Goal: Task Accomplishment & Management: Manage account settings

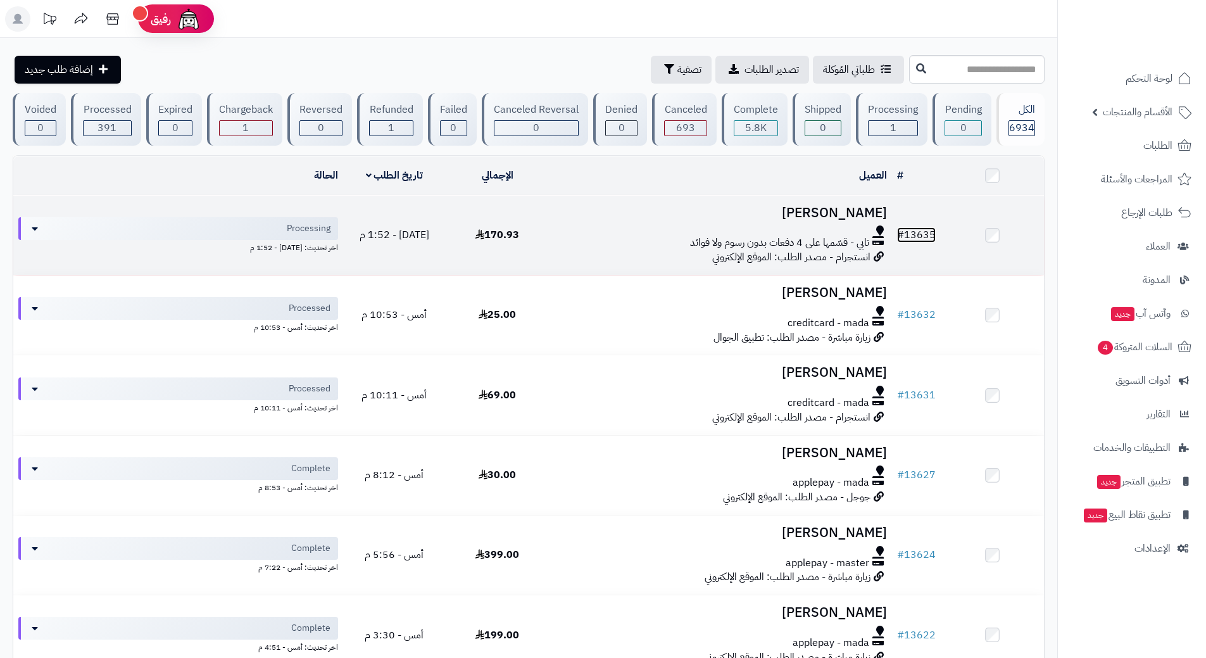
click at [923, 230] on link "# 13635" at bounding box center [916, 234] width 39 height 15
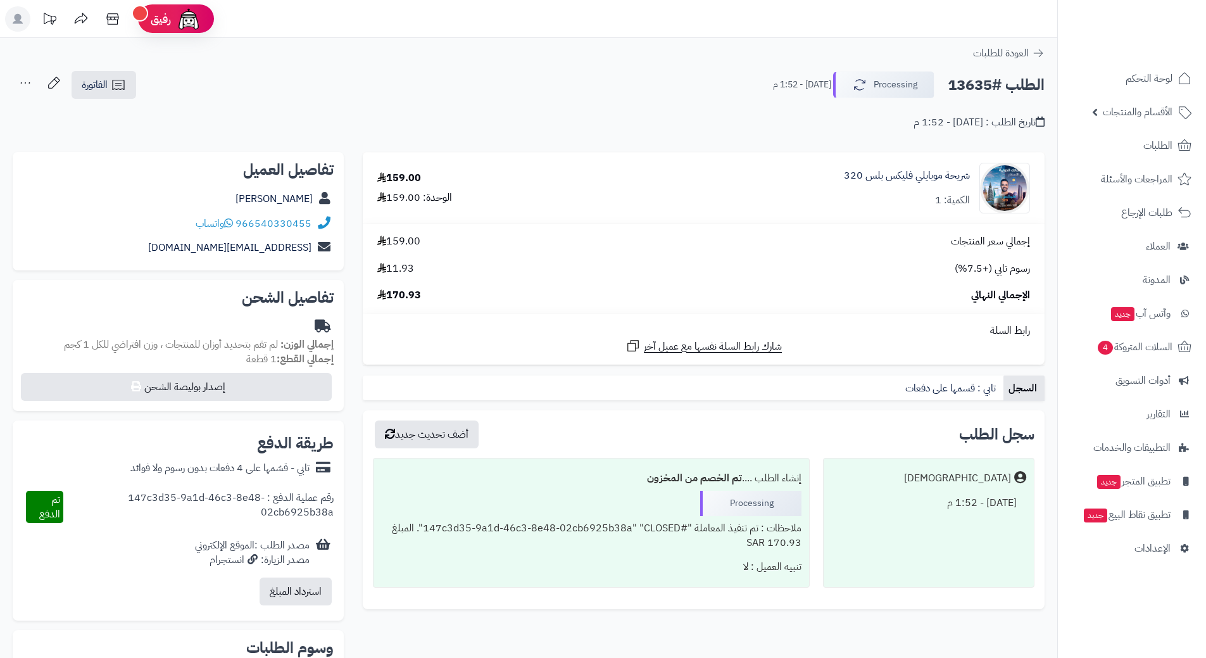
click at [985, 82] on h2 "الطلب #13635" at bounding box center [996, 85] width 97 height 26
copy div "الطلب #13635 Processing"
click at [295, 217] on link "966540330455" at bounding box center [273, 223] width 76 height 15
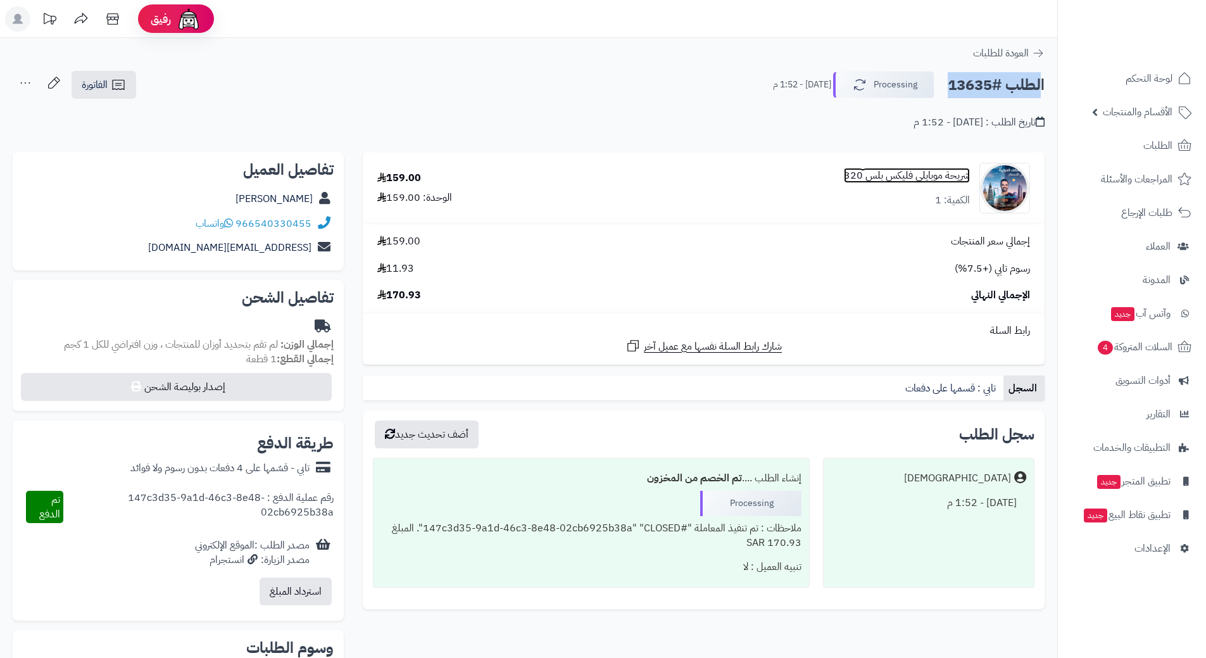
click at [932, 172] on link "شريحة موبايلي فليكس بلس 320" at bounding box center [907, 175] width 126 height 15
click at [934, 177] on link "شريحة موبايلي فليكس بلس 320" at bounding box center [907, 175] width 126 height 15
click at [939, 173] on link "شريحة موبايلي فليكس بلس 320" at bounding box center [907, 175] width 126 height 15
click at [932, 173] on link "شريحة موبايلي فليكس بلس 320" at bounding box center [907, 175] width 126 height 15
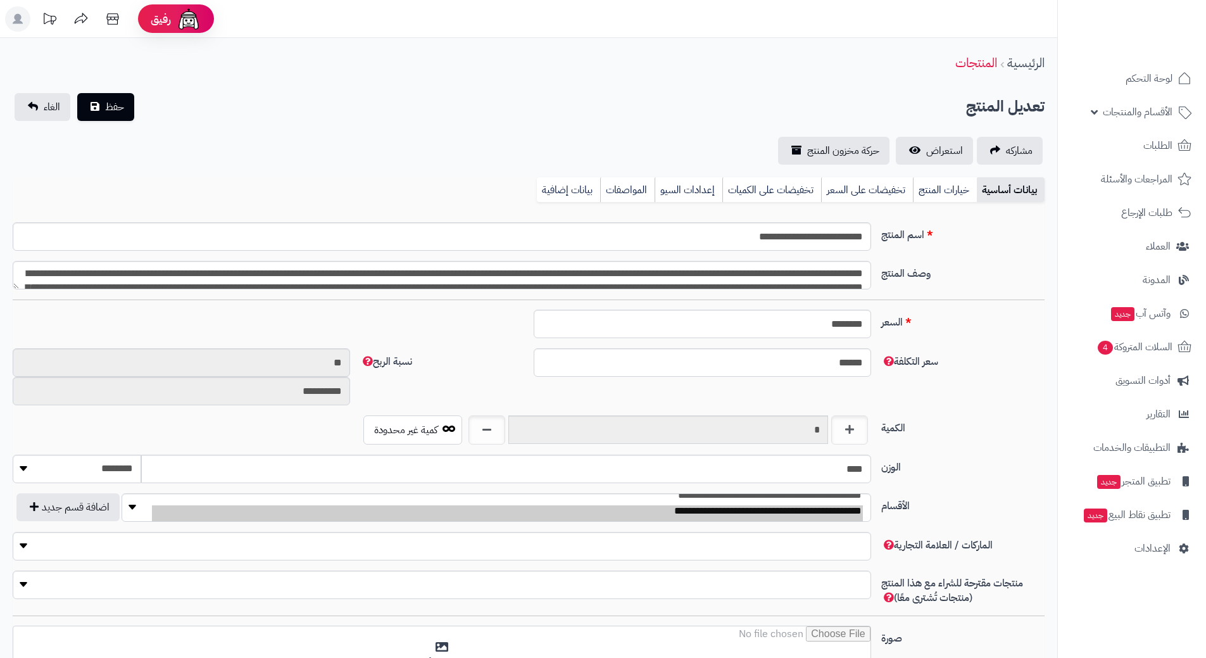
type input "******"
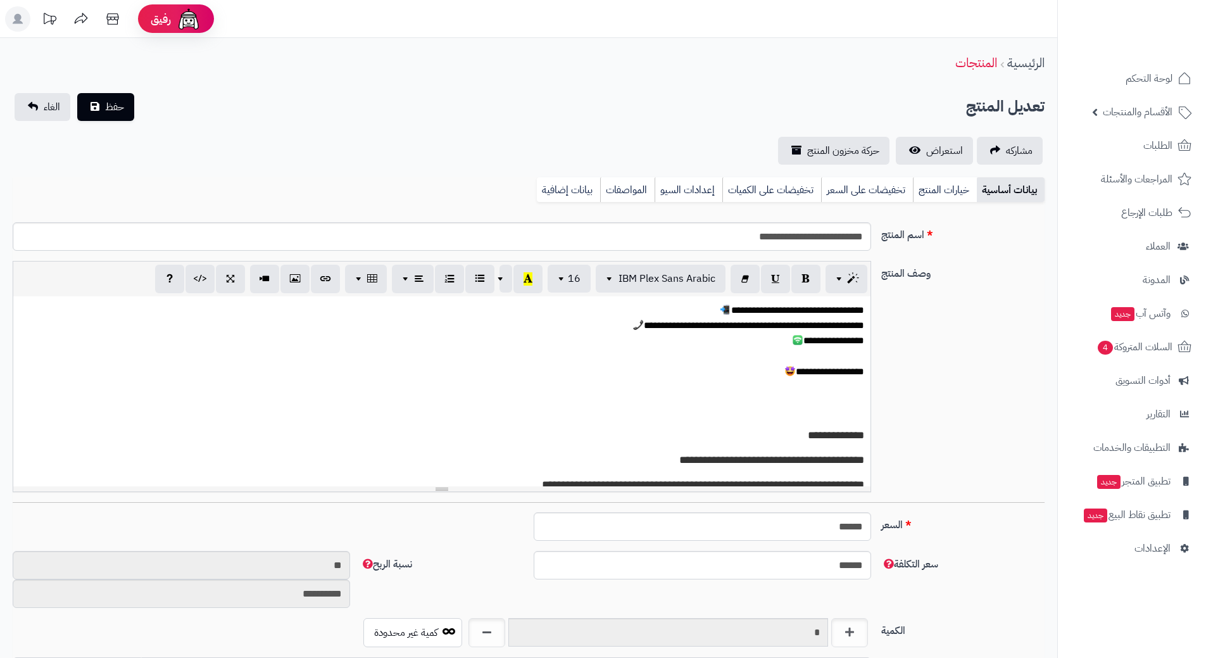
scroll to position [1101, 0]
click at [798, 233] on input "**********" at bounding box center [442, 236] width 858 height 28
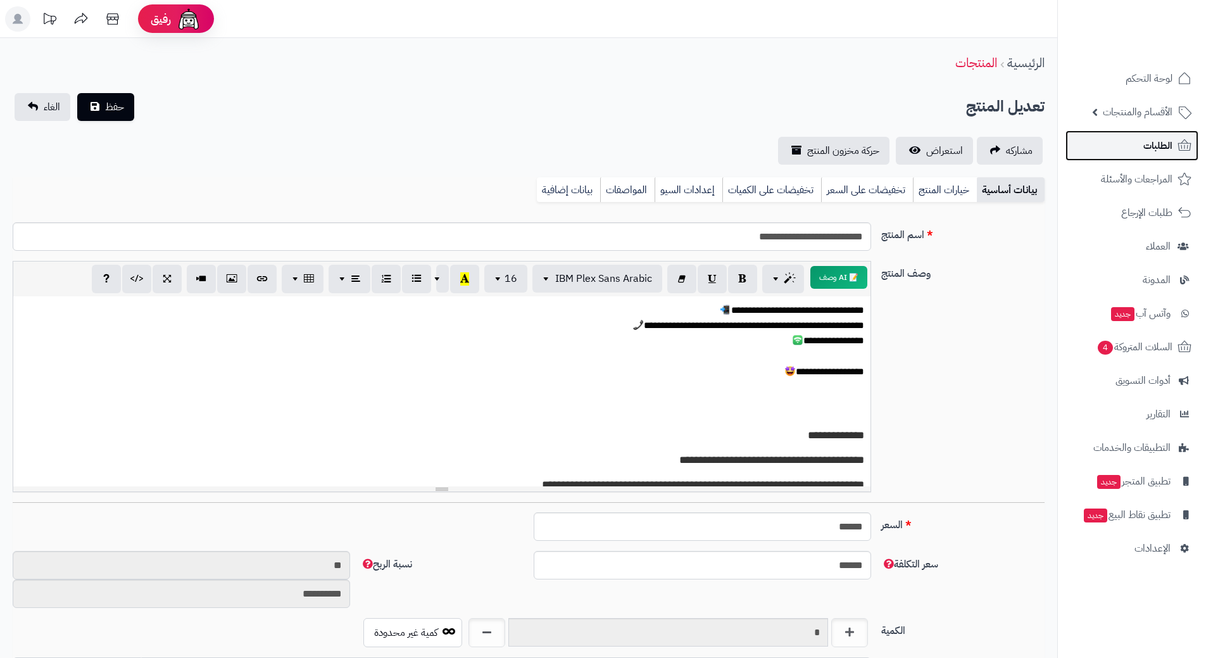
click at [1146, 134] on link "الطلبات" at bounding box center [1131, 145] width 133 height 30
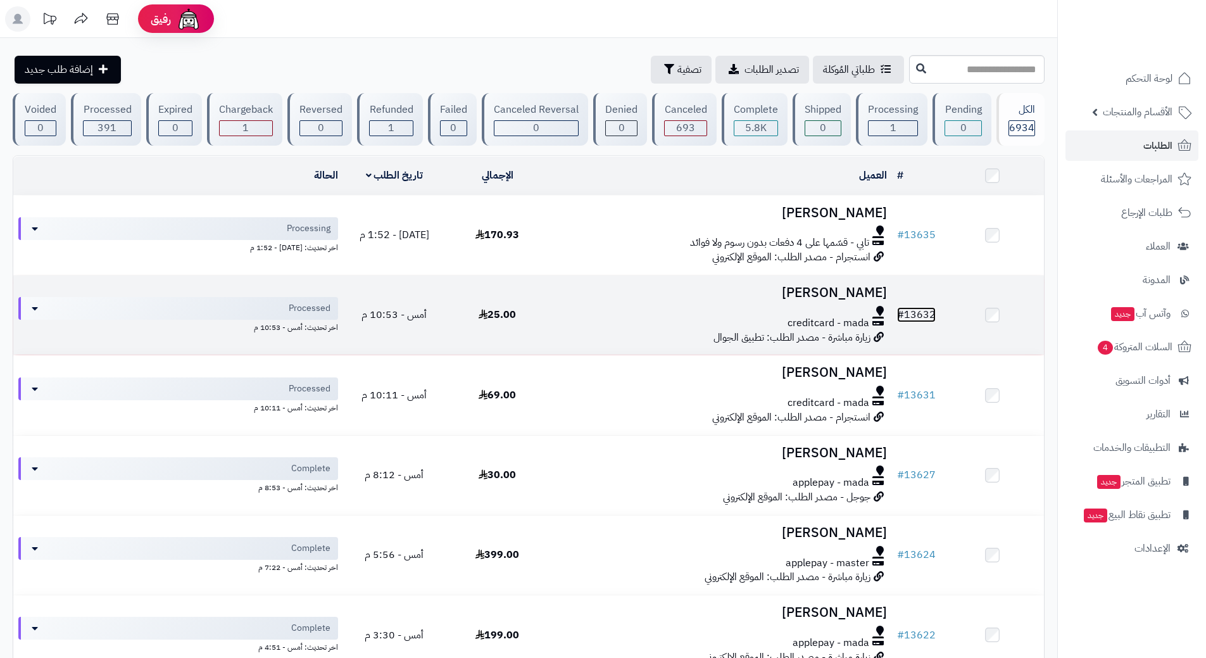
click at [934, 311] on link "# 13632" at bounding box center [916, 314] width 39 height 15
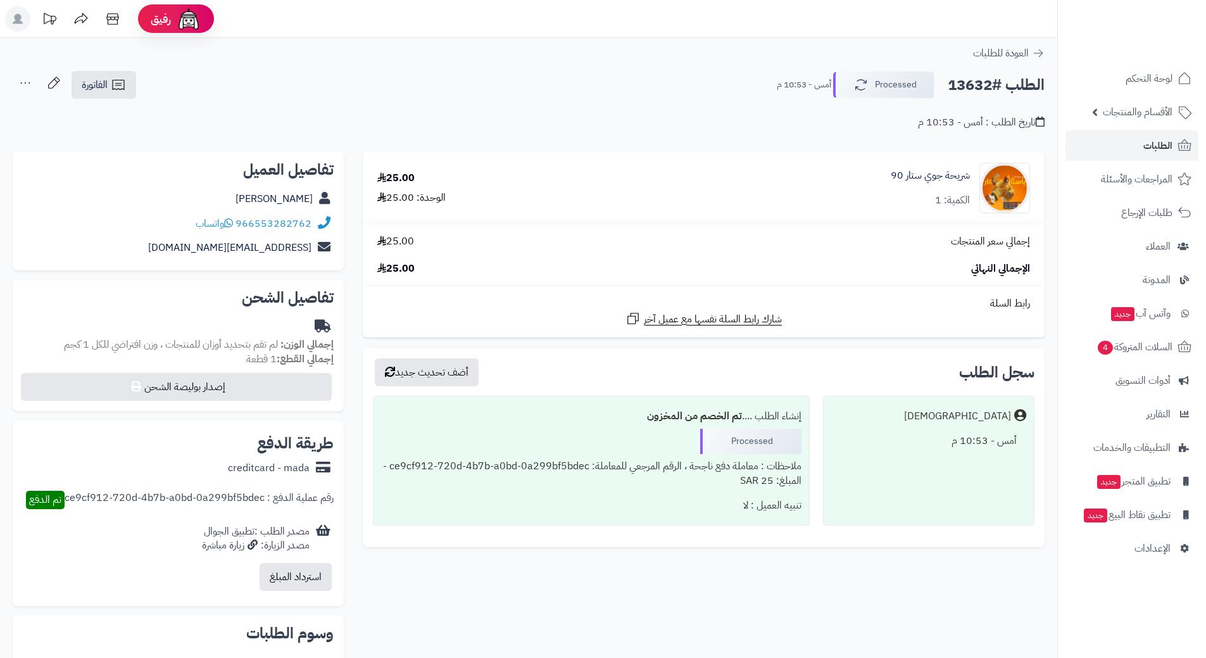
click at [1004, 87] on h2 "الطلب #13632" at bounding box center [996, 85] width 97 height 26
copy div "الطلب #13632 Processed"
click at [296, 224] on link "966553282762" at bounding box center [273, 223] width 76 height 15
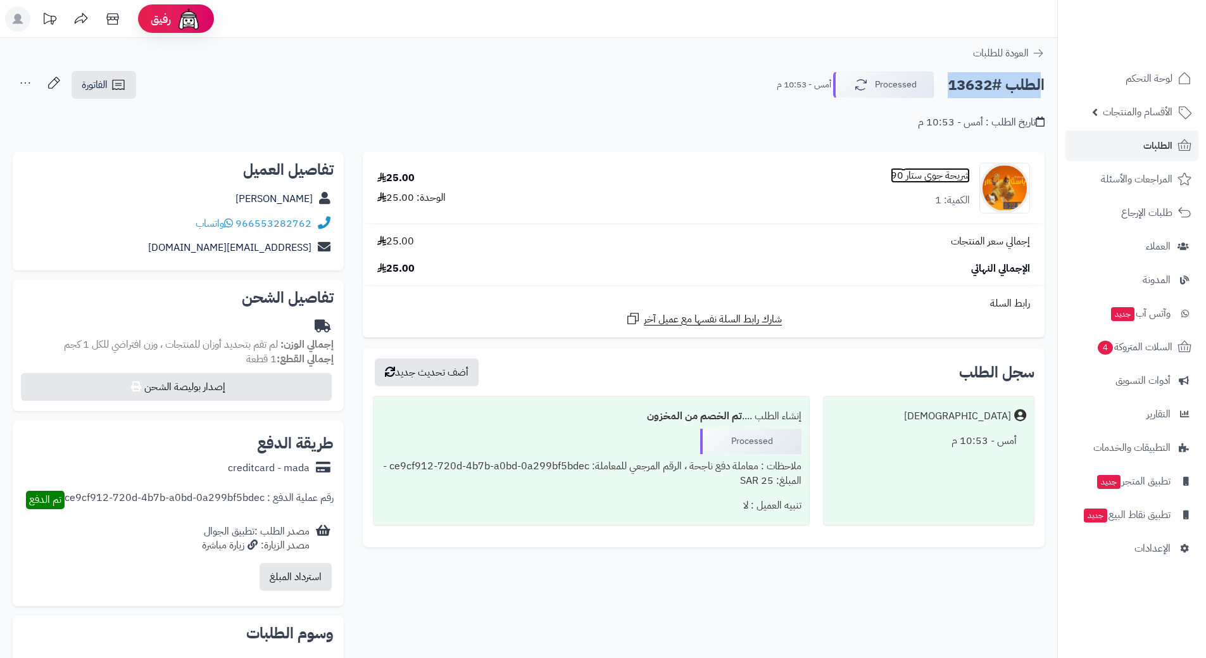
click at [949, 173] on link "شريحة جوي ستار 90" at bounding box center [930, 175] width 79 height 15
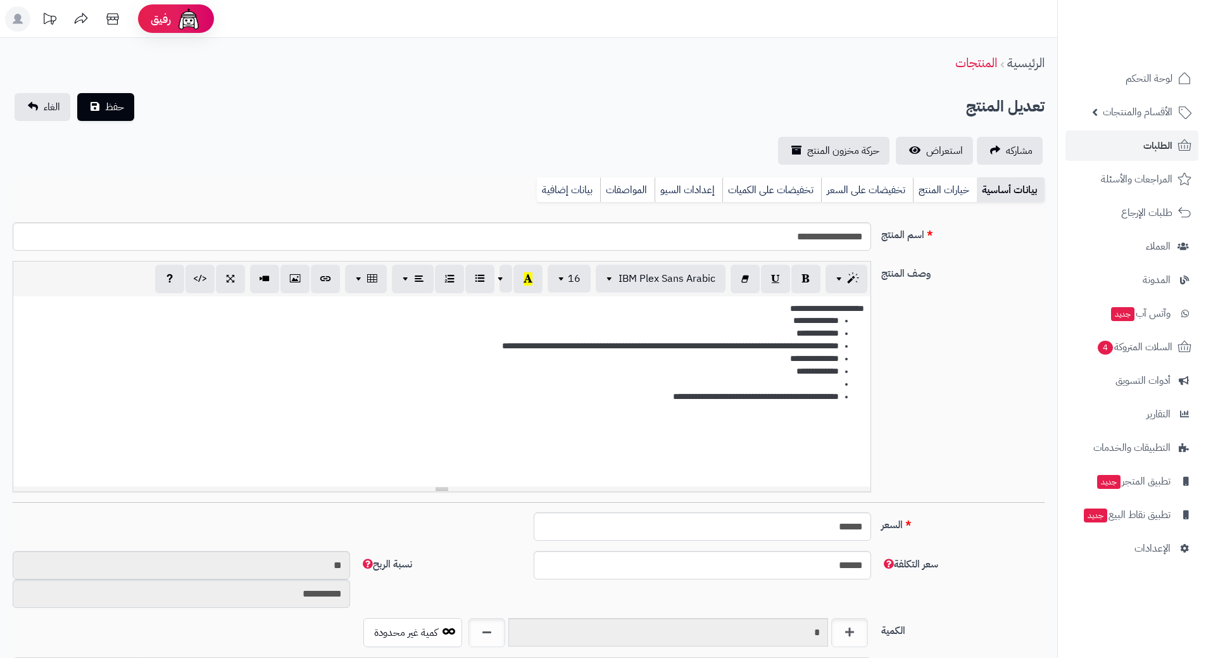
scroll to position [1133, 0]
click at [855, 237] on input "**********" at bounding box center [442, 236] width 858 height 28
click at [854, 237] on input "**********" at bounding box center [442, 236] width 858 height 28
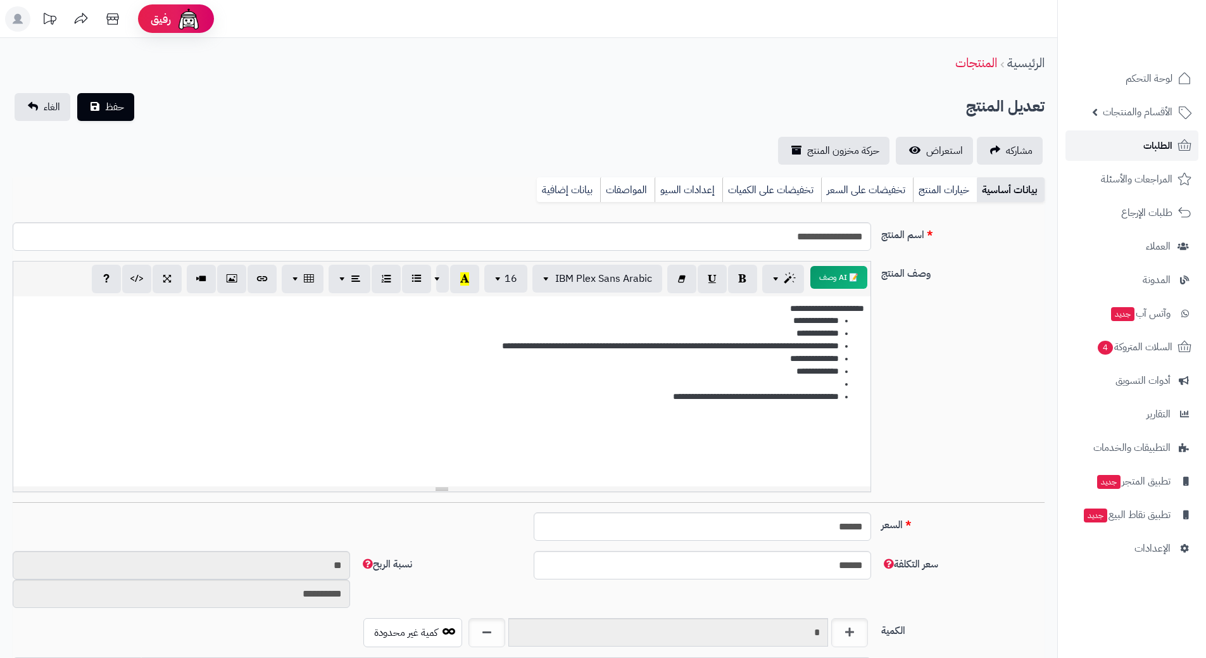
click at [1159, 142] on span "الطلبات" at bounding box center [1157, 146] width 29 height 18
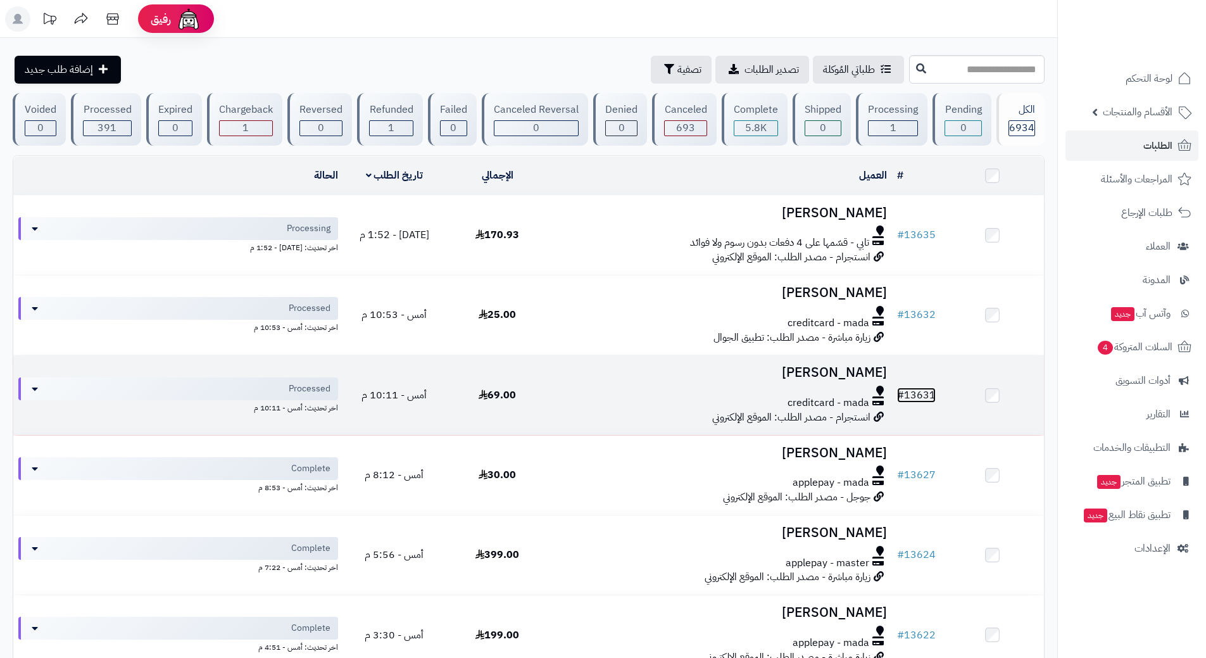
click at [926, 391] on link "# 13631" at bounding box center [916, 394] width 39 height 15
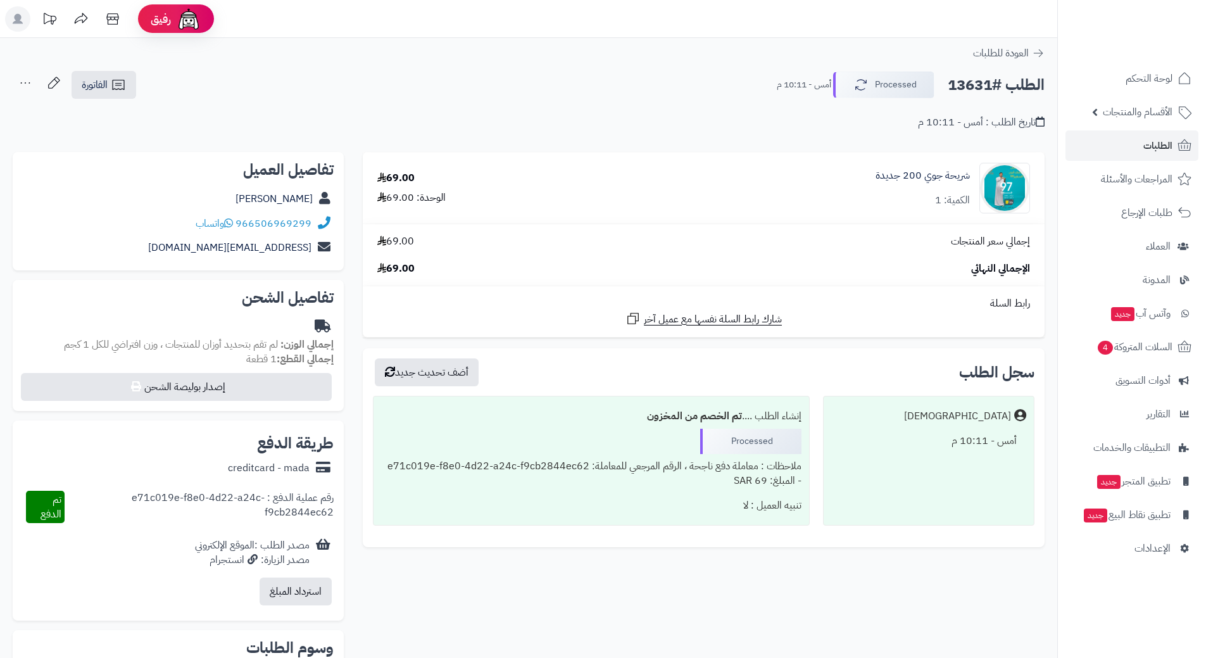
click at [993, 85] on h2 "الطلب #13631" at bounding box center [996, 85] width 97 height 26
copy div "الطلب #13631 Processed"
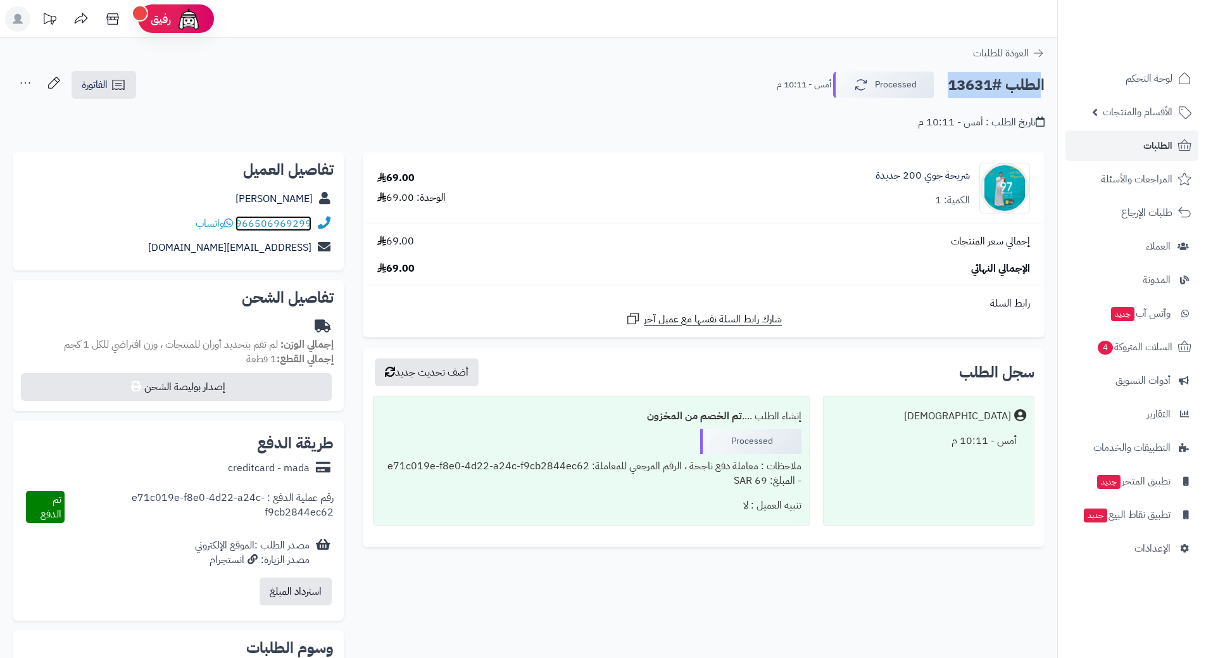
click at [284, 219] on link "966506969299" at bounding box center [273, 223] width 76 height 15
click at [924, 171] on link "شريحة جوي 200 جديدة" at bounding box center [922, 175] width 94 height 15
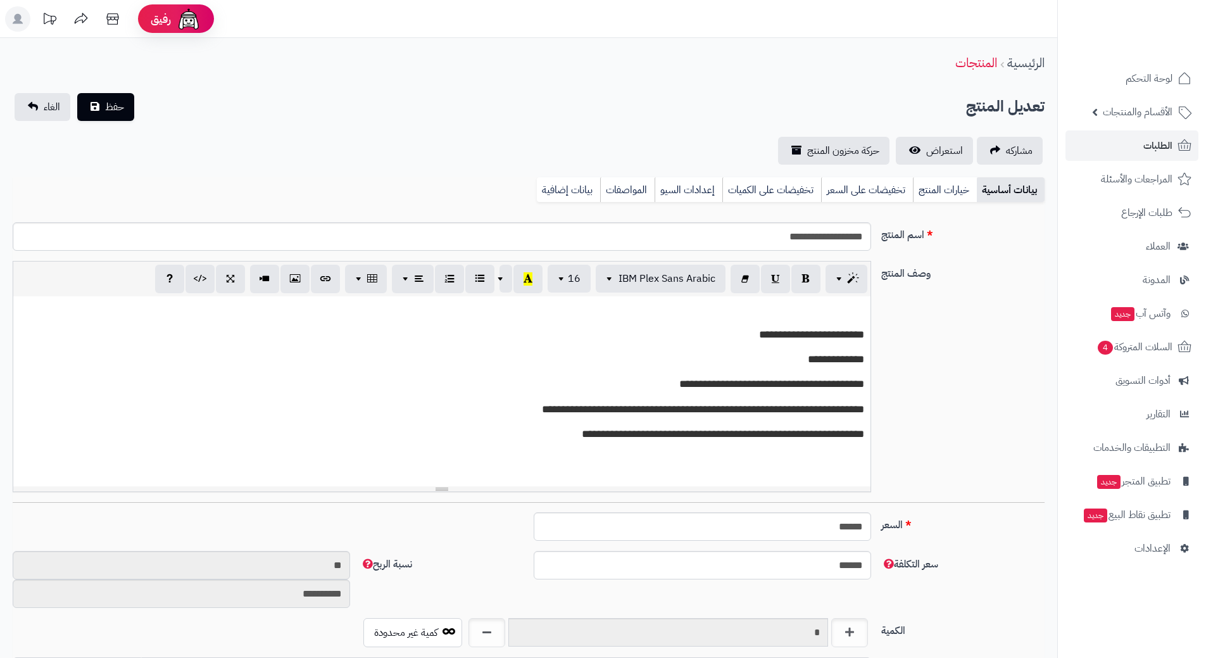
drag, startPoint x: 0, startPoint y: 0, endPoint x: 820, endPoint y: 232, distance: 852.4
click at [820, 232] on input "**********" at bounding box center [442, 236] width 858 height 28
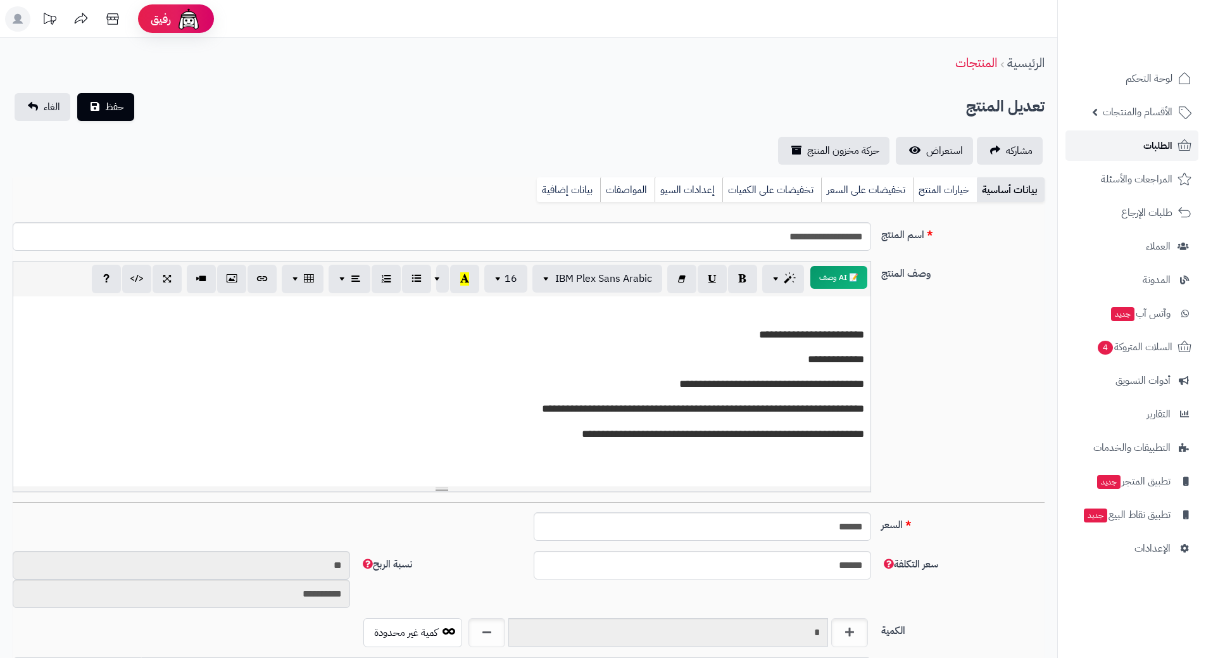
click at [1170, 139] on span "الطلبات" at bounding box center [1157, 146] width 29 height 18
click at [1146, 143] on span "الطلبات" at bounding box center [1157, 146] width 29 height 18
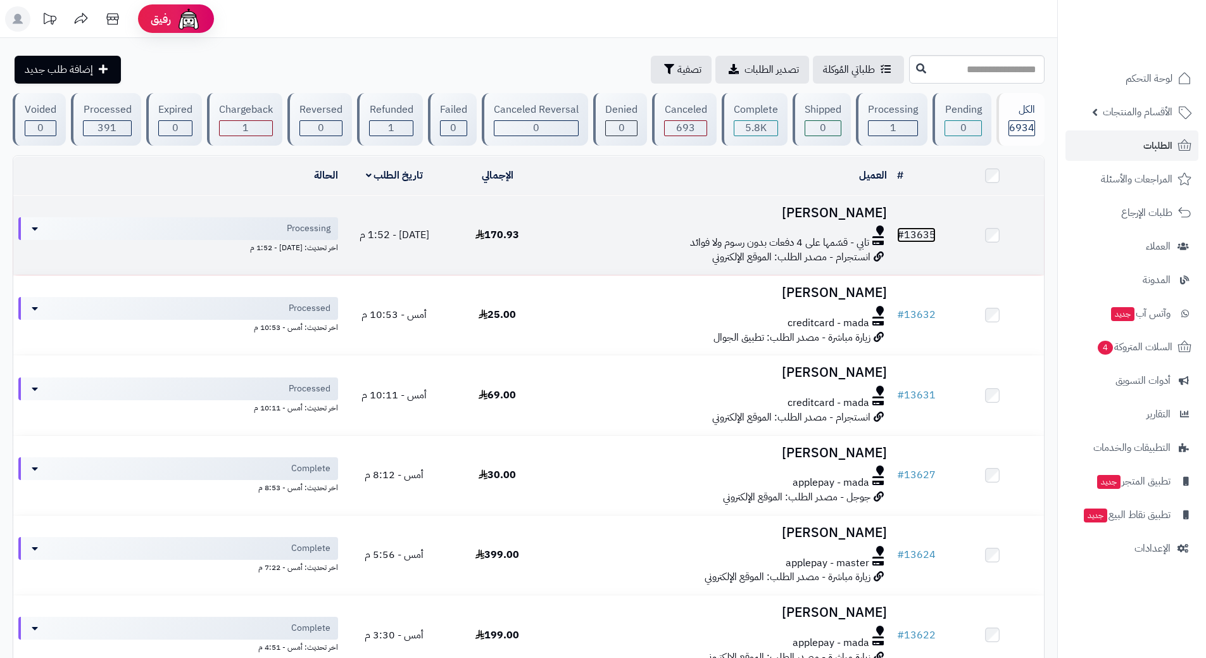
click at [917, 234] on link "# 13635" at bounding box center [916, 234] width 39 height 15
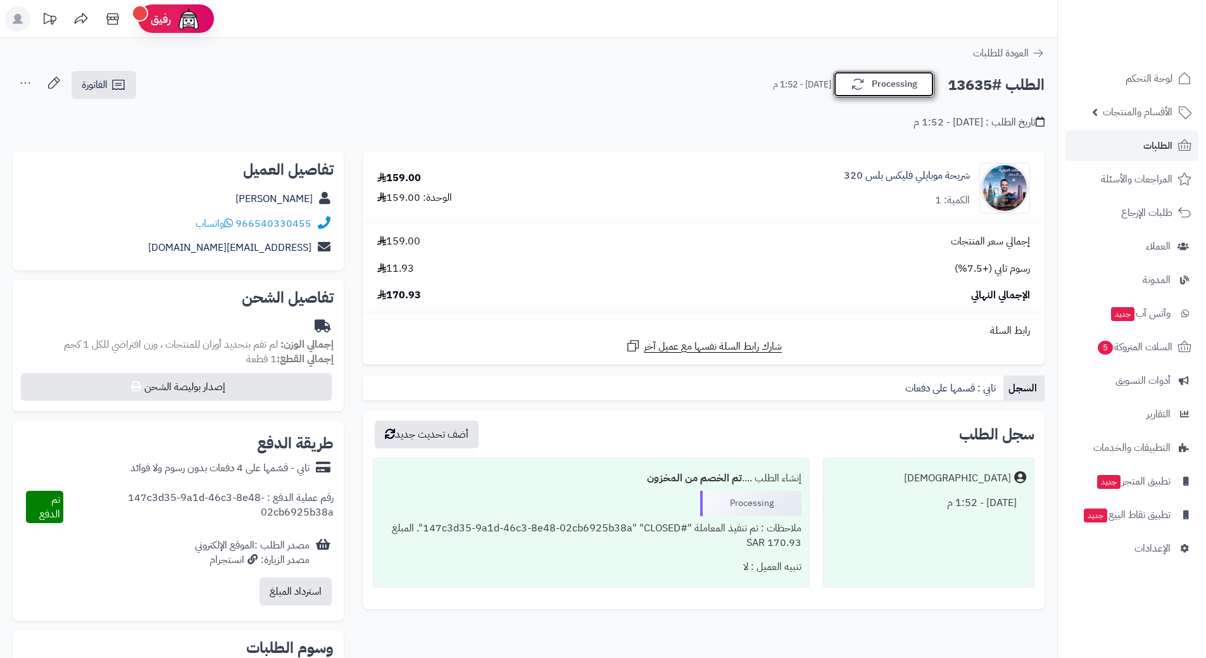
click at [891, 79] on button "Processing" at bounding box center [883, 84] width 101 height 27
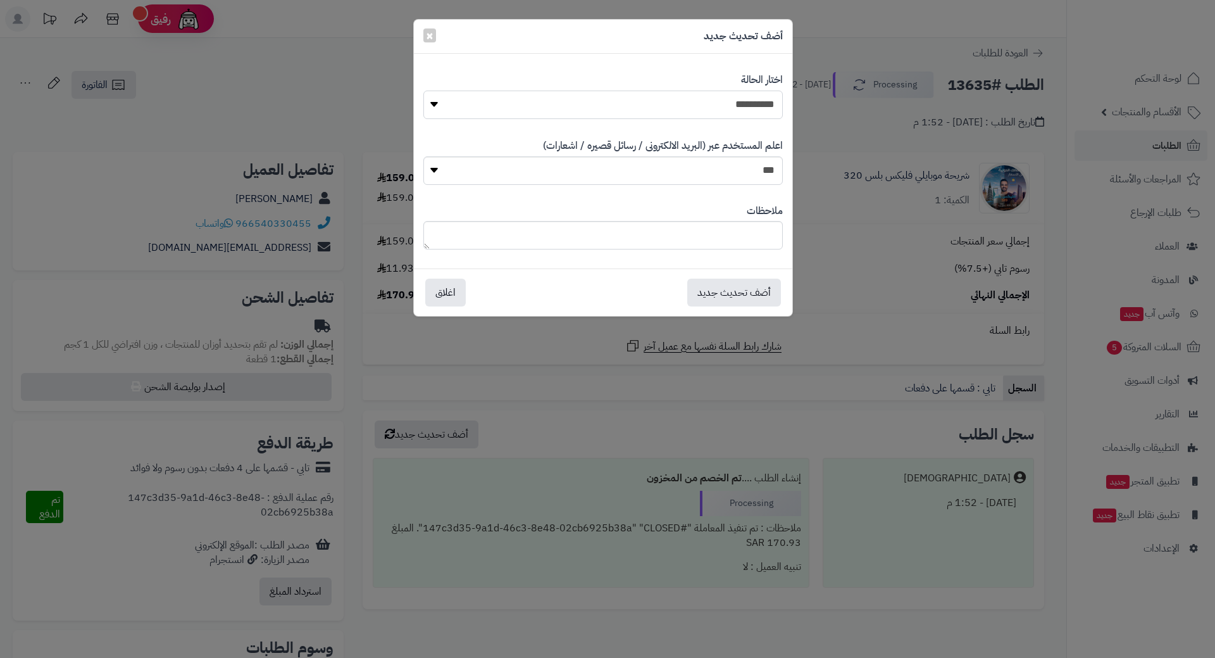
click at [767, 105] on select "**********" at bounding box center [603, 105] width 360 height 28
select select "*"
click at [423, 91] on select "**********" at bounding box center [603, 105] width 360 height 28
click at [765, 285] on button "أضف تحديث جديد" at bounding box center [734, 292] width 94 height 28
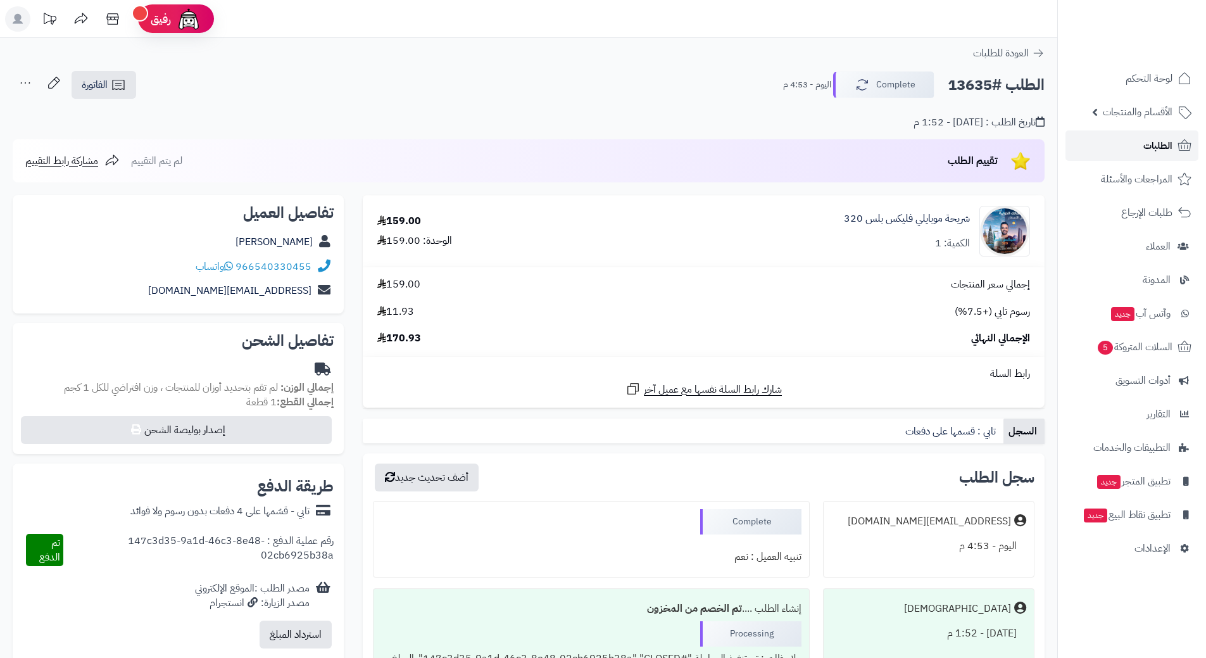
click at [1158, 141] on span "الطلبات" at bounding box center [1157, 146] width 29 height 18
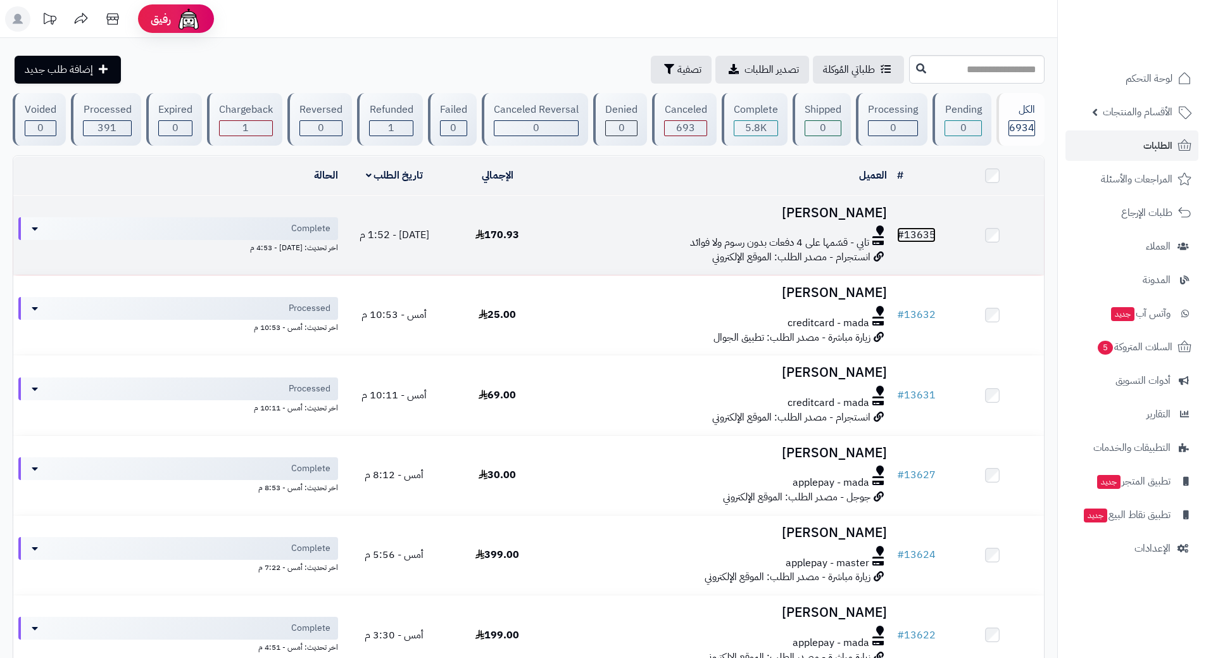
click at [919, 227] on link "# 13635" at bounding box center [916, 234] width 39 height 15
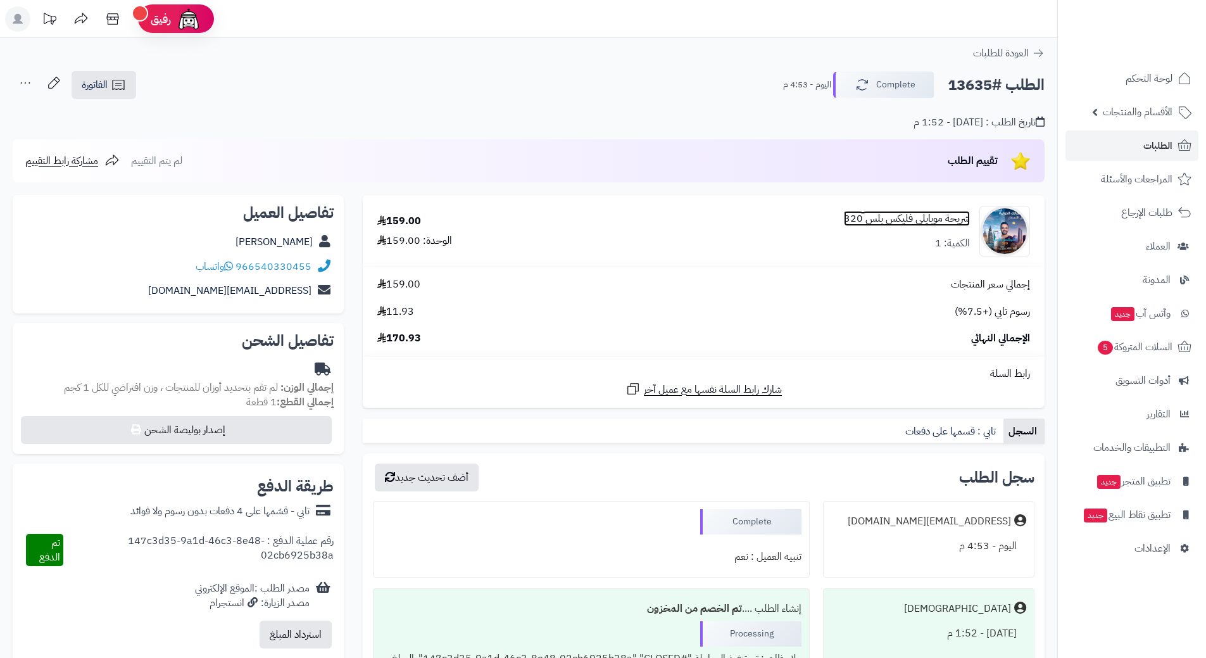
click at [930, 216] on link "شريحة موبايلي فليكس بلس 320" at bounding box center [907, 218] width 126 height 15
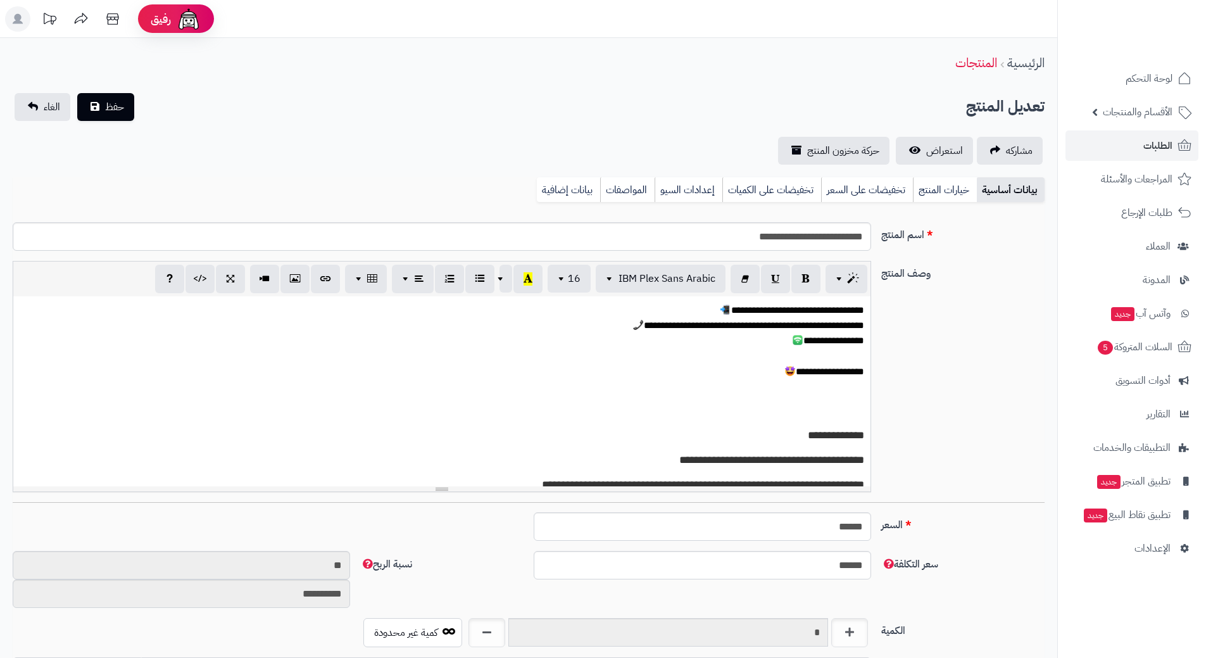
scroll to position [1101, 0]
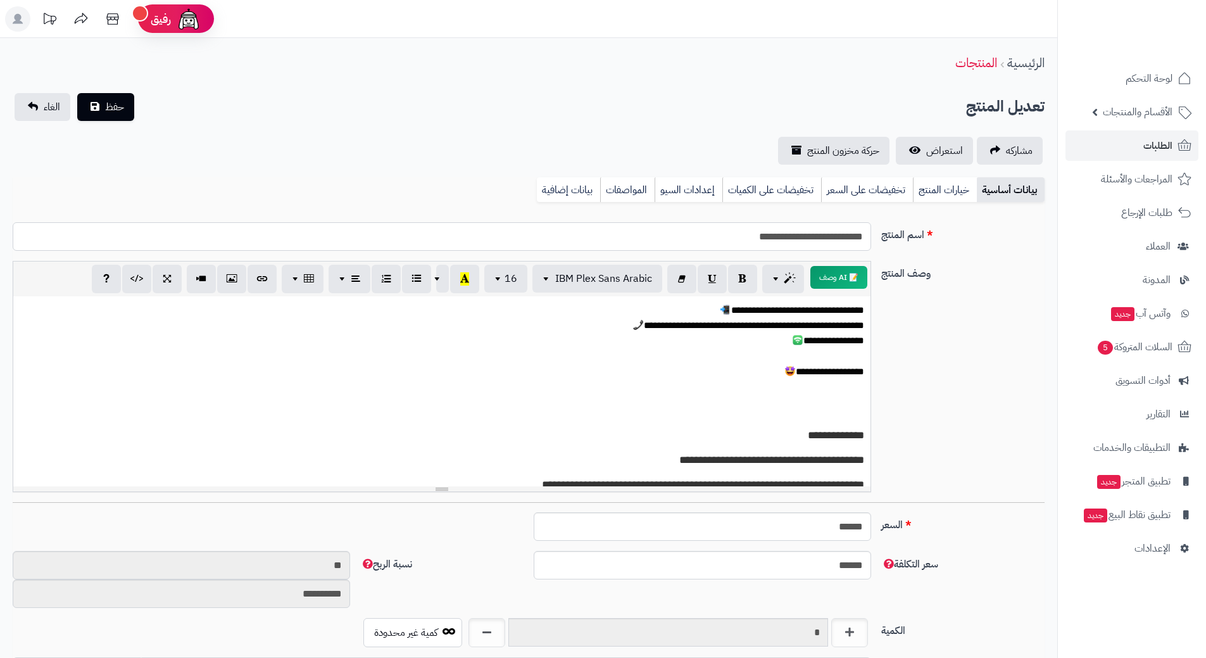
drag, startPoint x: 835, startPoint y: 235, endPoint x: 756, endPoint y: 236, distance: 79.1
click at [754, 236] on input "**********" at bounding box center [442, 236] width 858 height 28
click at [756, 236] on input "**********" at bounding box center [442, 236] width 858 height 28
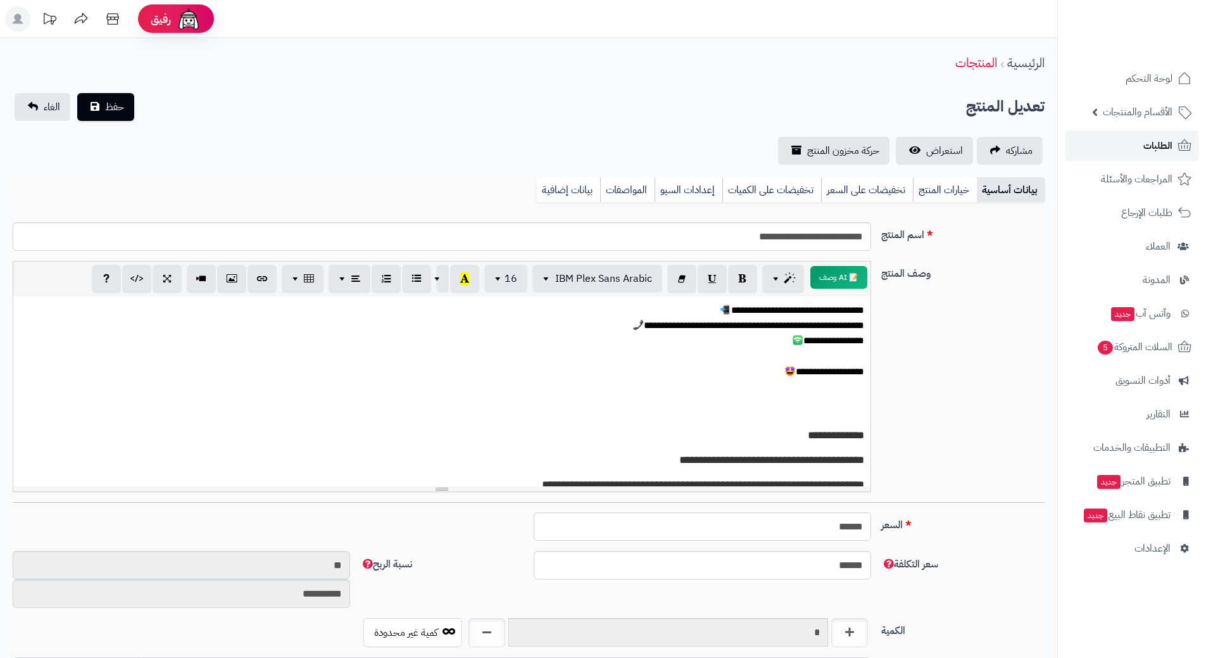
click at [1145, 137] on span "الطلبات" at bounding box center [1157, 146] width 29 height 18
click at [1141, 142] on link "الطلبات" at bounding box center [1131, 145] width 133 height 30
click at [1162, 143] on span "الطلبات" at bounding box center [1157, 146] width 29 height 18
